Goal: Task Accomplishment & Management: Manage account settings

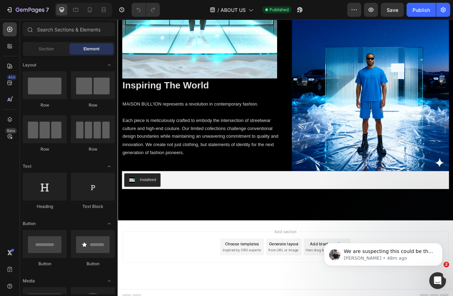
scroll to position [1656, 0]
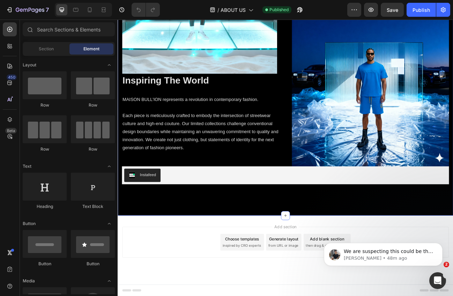
click at [257, 248] on div "Image Inspiring The World Heading MAISON BULL'ION represents a revolution in co…" at bounding box center [327, 59] width 419 height 410
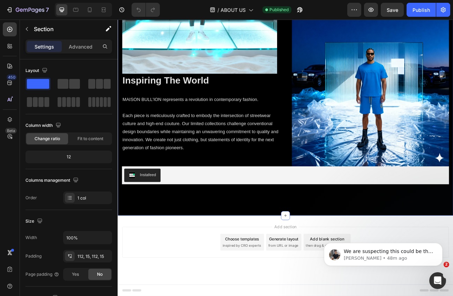
click at [257, 248] on div "Image Inspiring The World Heading MAISON BULL'ION represents a revolution in co…" at bounding box center [327, 59] width 419 height 410
click at [257, 240] on div "Image Inspiring The World Heading MAISON BULL'ION represents a revolution in co…" at bounding box center [327, 59] width 419 height 410
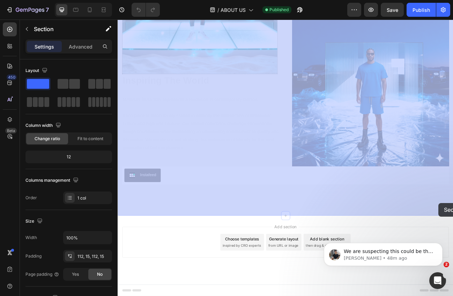
drag, startPoint x: 228, startPoint y: 244, endPoint x: 335, endPoint y: 253, distance: 107.2
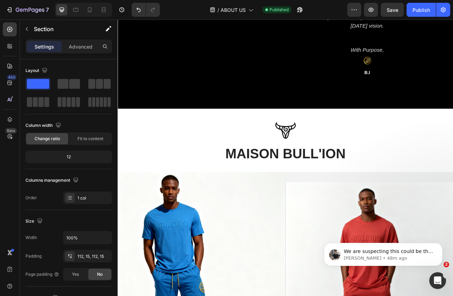
scroll to position [389, 0]
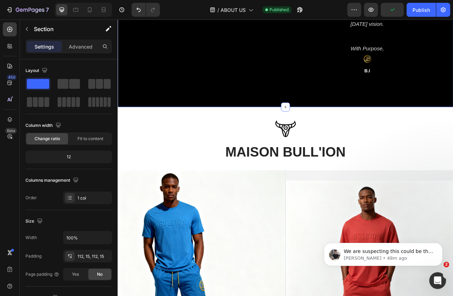
click at [346, 129] on div "Image B.I.'S Vision Heading This is a brand built with purpose, rooted in power…" at bounding box center [327, 5] width 419 height 245
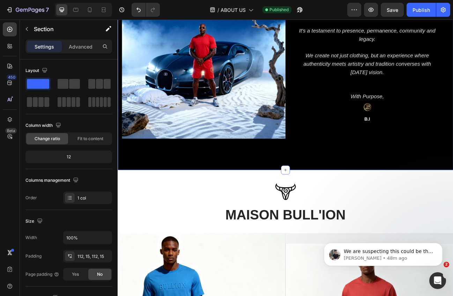
scroll to position [0, 0]
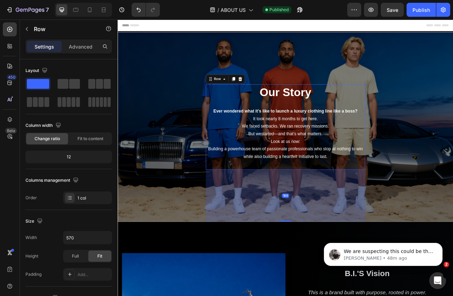
click at [314, 200] on div "Our Story Heading Ever wondered what it’s like to launch a luxury clothing line…" at bounding box center [327, 153] width 199 height 107
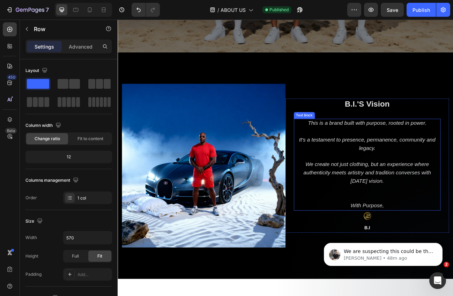
scroll to position [11, 0]
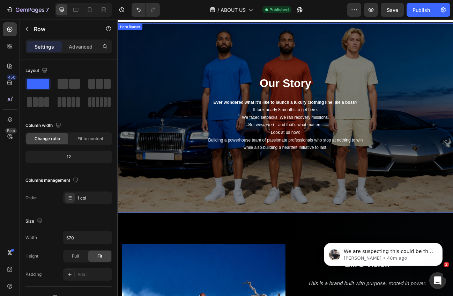
click at [319, 203] on div "Our Story Heading Ever wondered what it’s like to launch a luxury clothing line…" at bounding box center [327, 142] width 419 height 236
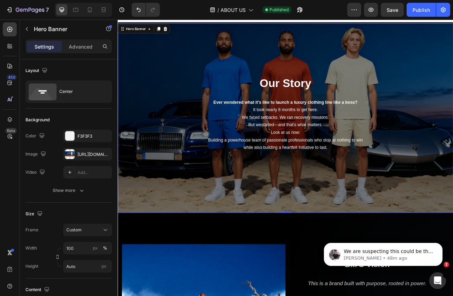
click at [318, 180] on p "Look at us now: Building a powerhouse team of passionate professionals who stop…" at bounding box center [327, 169] width 198 height 28
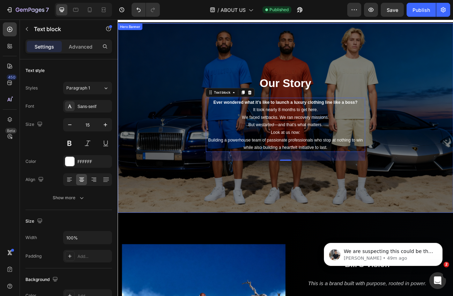
click at [250, 206] on div "Our Story Heading Ever wondered what it’s like to launch a luxury clothing line…" at bounding box center [327, 142] width 419 height 236
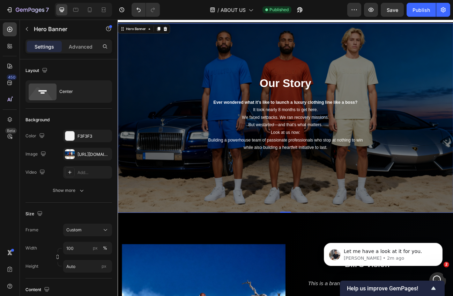
scroll to position [0, 0]
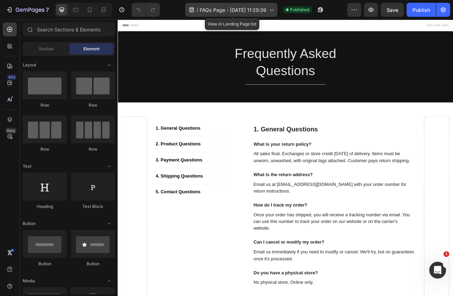
click at [269, 9] on icon at bounding box center [271, 9] width 7 height 7
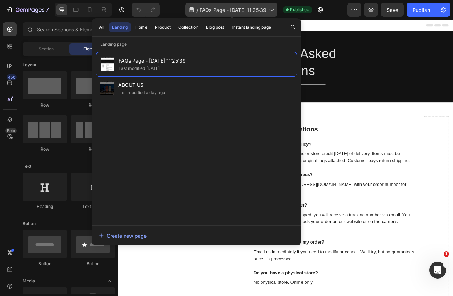
click at [269, 9] on icon at bounding box center [271, 9] width 7 height 7
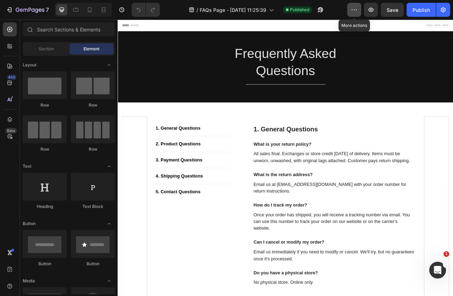
click at [356, 10] on icon "button" at bounding box center [354, 9] width 7 height 7
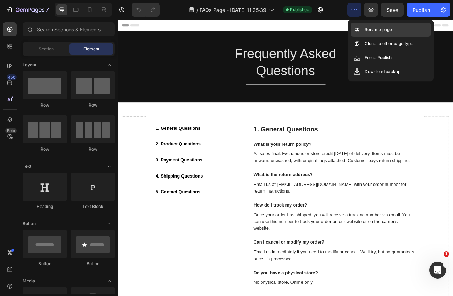
click at [365, 34] on div "Rename page" at bounding box center [391, 30] width 80 height 14
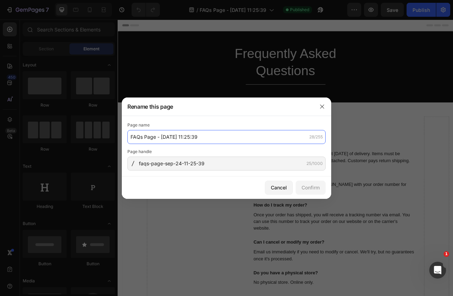
click at [153, 138] on input "FAQs Page - Sep 24, 11:25:39" at bounding box center [226, 137] width 198 height 14
click at [143, 137] on input "FAQs Page - Sep 24, 11:25:39" at bounding box center [226, 137] width 198 height 14
drag, startPoint x: 143, startPoint y: 136, endPoint x: 209, endPoint y: 136, distance: 65.6
click at [209, 136] on input "FAQs Page - Sep 24, 11:25:39" at bounding box center [226, 137] width 198 height 14
click at [140, 136] on input "FAQs" at bounding box center [226, 137] width 198 height 14
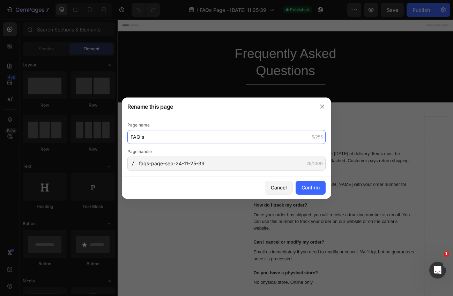
type input "FAQ's"
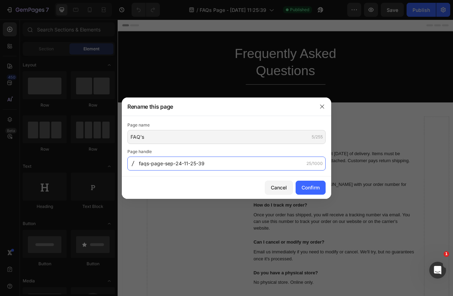
click at [203, 163] on input "faqs-page-sep-24-11-25-39" at bounding box center [226, 163] width 198 height 14
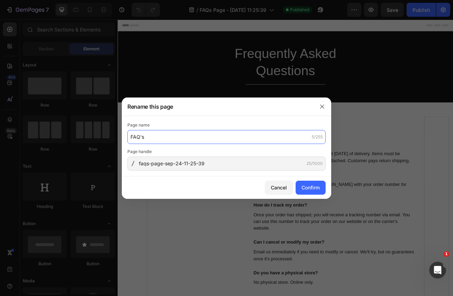
click at [154, 141] on input "FAQ's" at bounding box center [226, 137] width 198 height 14
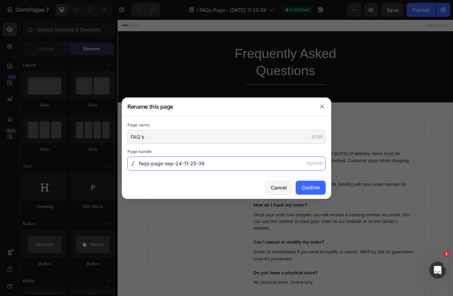
click at [161, 164] on input "faqs-page-sep-24-11-25-39" at bounding box center [226, 163] width 198 height 14
paste input "FAQ-s"
type input "FAQ-s"
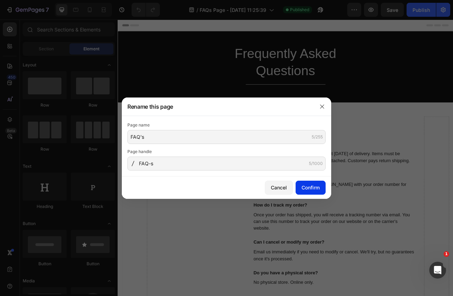
click at [308, 186] on div "Confirm" at bounding box center [311, 187] width 18 height 7
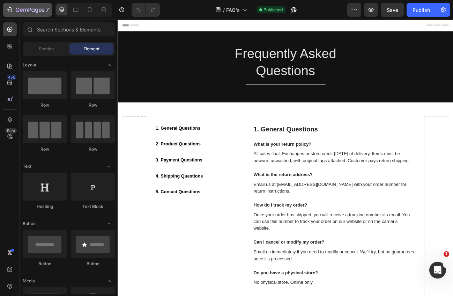
click at [5, 4] on button "7" at bounding box center [27, 10] width 49 height 14
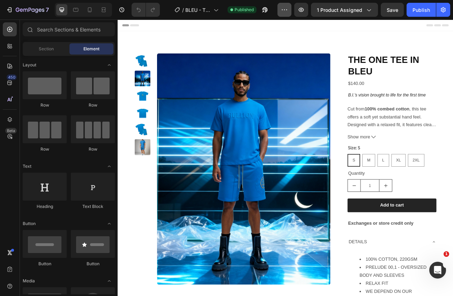
click at [286, 10] on icon "button" at bounding box center [284, 9] width 7 height 7
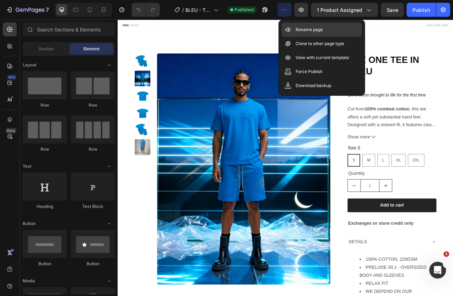
click at [287, 34] on div "Rename page" at bounding box center [322, 30] width 80 height 14
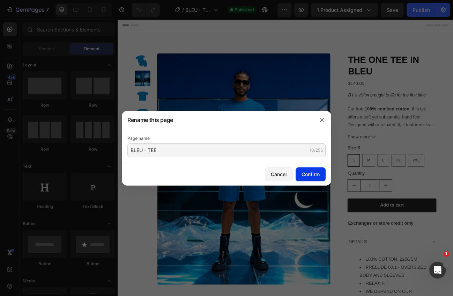
click at [308, 173] on div "Confirm" at bounding box center [311, 173] width 18 height 7
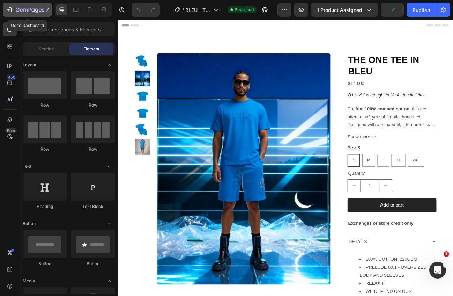
click at [12, 6] on icon "button" at bounding box center [9, 9] width 7 height 7
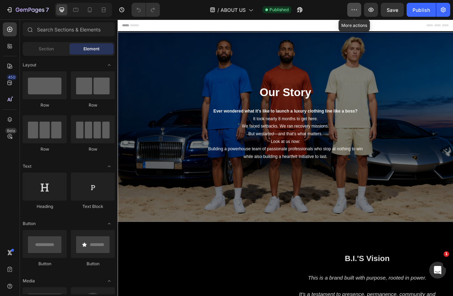
click at [355, 10] on icon "button" at bounding box center [354, 9] width 1 height 1
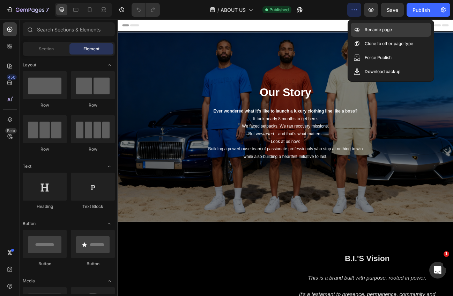
click at [355, 28] on icon at bounding box center [357, 29] width 7 height 7
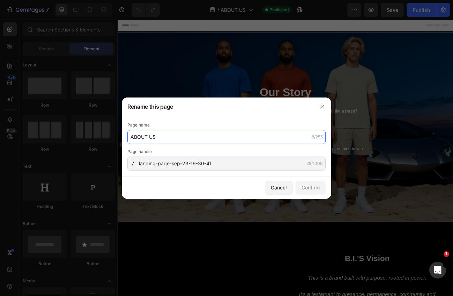
click at [161, 135] on input "ABOUT US" at bounding box center [226, 137] width 198 height 14
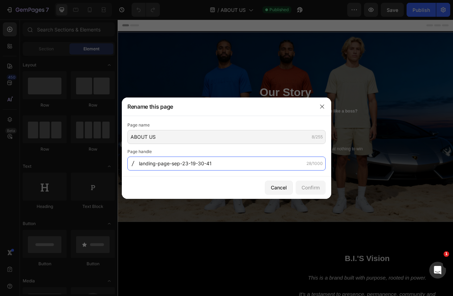
click at [166, 162] on input "landing-page-sep-23-19-30-41" at bounding box center [226, 163] width 198 height 14
paste input "ABOUT-US"
type input "ABOUT-US"
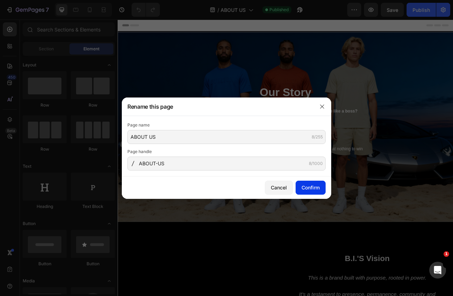
click at [309, 186] on div "Confirm" at bounding box center [311, 187] width 18 height 7
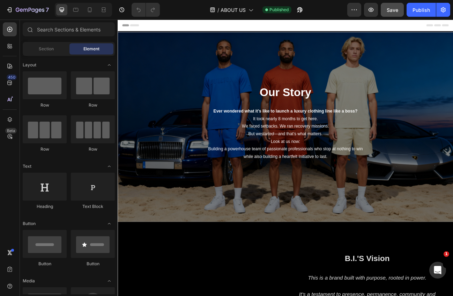
click at [397, 16] on button "Save" at bounding box center [392, 10] width 23 height 14
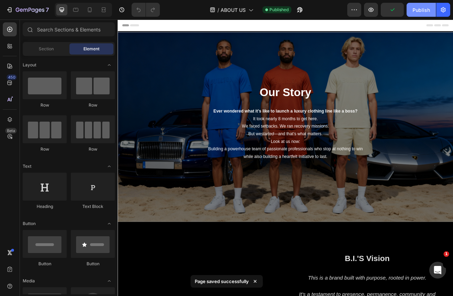
click at [415, 13] on button "Publish" at bounding box center [421, 10] width 29 height 14
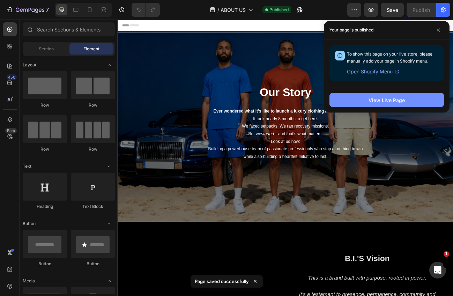
click at [387, 105] on button "View Live Page" at bounding box center [387, 100] width 115 height 14
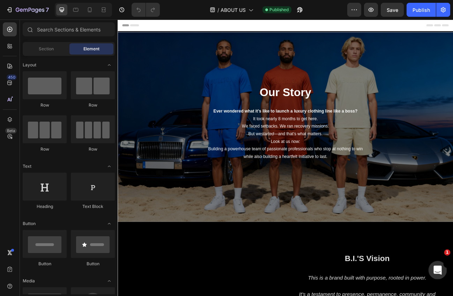
click at [437, 271] on icon "Open Intercom Messenger" at bounding box center [437, 269] width 12 height 12
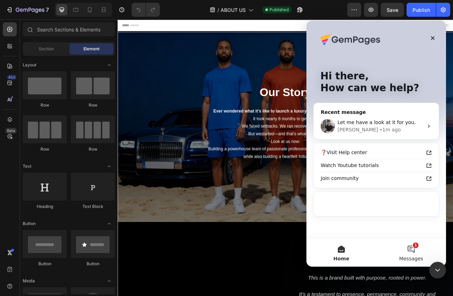
click at [414, 250] on button "1 Messages" at bounding box center [411, 252] width 70 height 28
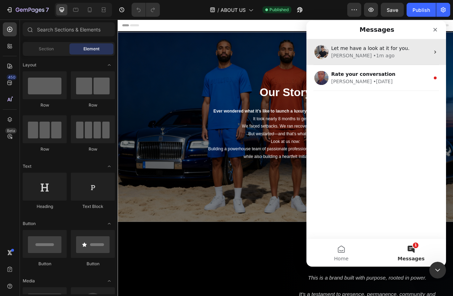
click at [368, 57] on div "Tony • 1m ago" at bounding box center [380, 55] width 98 height 7
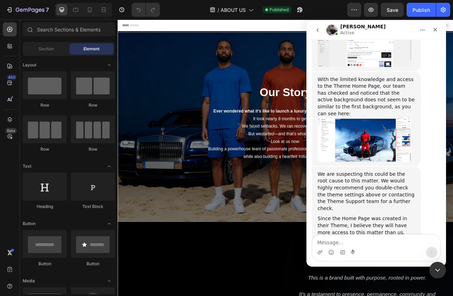
click at [344, 246] on textarea "Message…" at bounding box center [377, 241] width 128 height 12
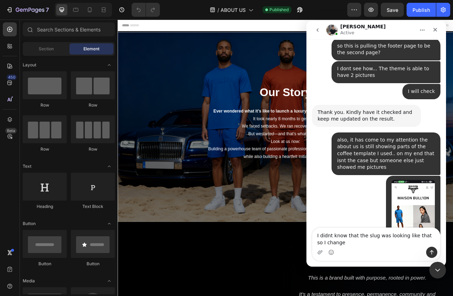
scroll to position [8407, 0]
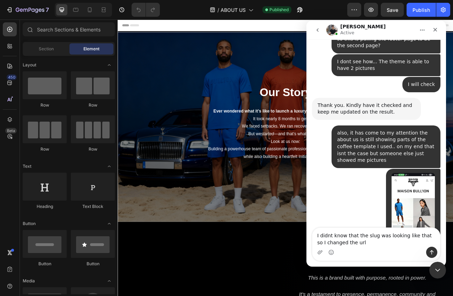
type textarea "I didnt know that the slug was looking like that so I changed the url"
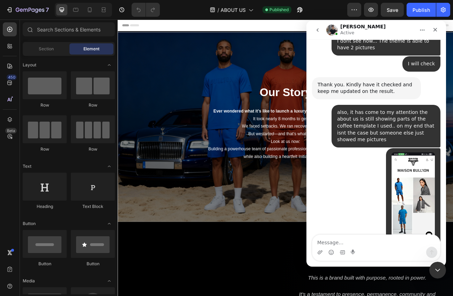
type textarea "https://www.maisonbullion.com/pages/about-us?_ab=0&key=1759023293051"
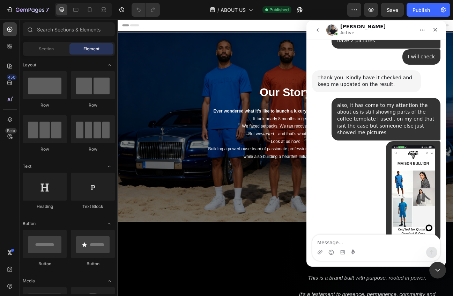
scroll to position [8450, 0]
